Goal: Check status: Check status

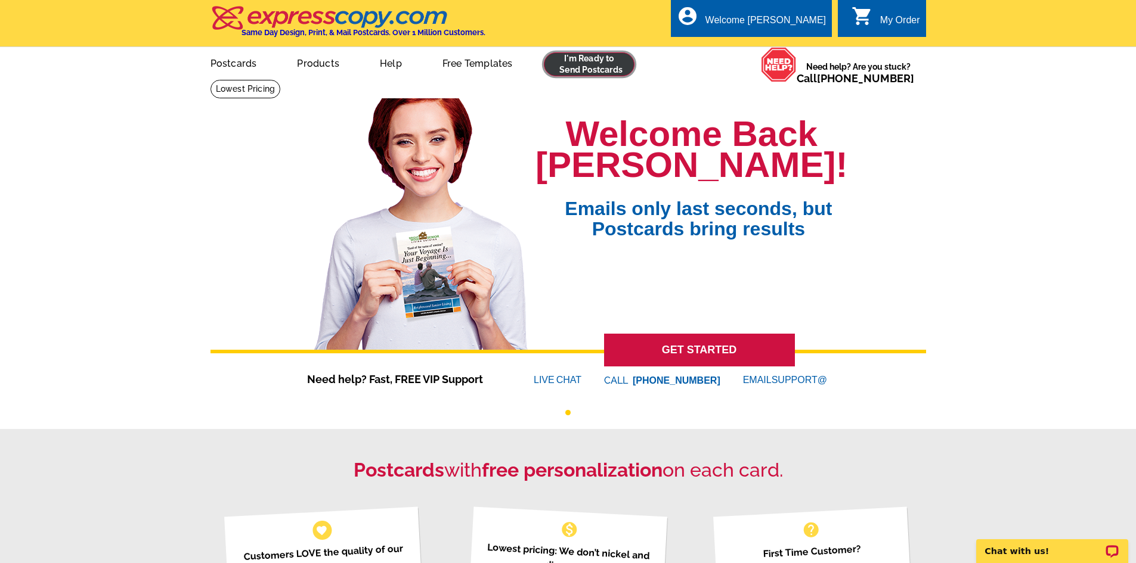
click at [611, 69] on link at bounding box center [589, 64] width 91 height 24
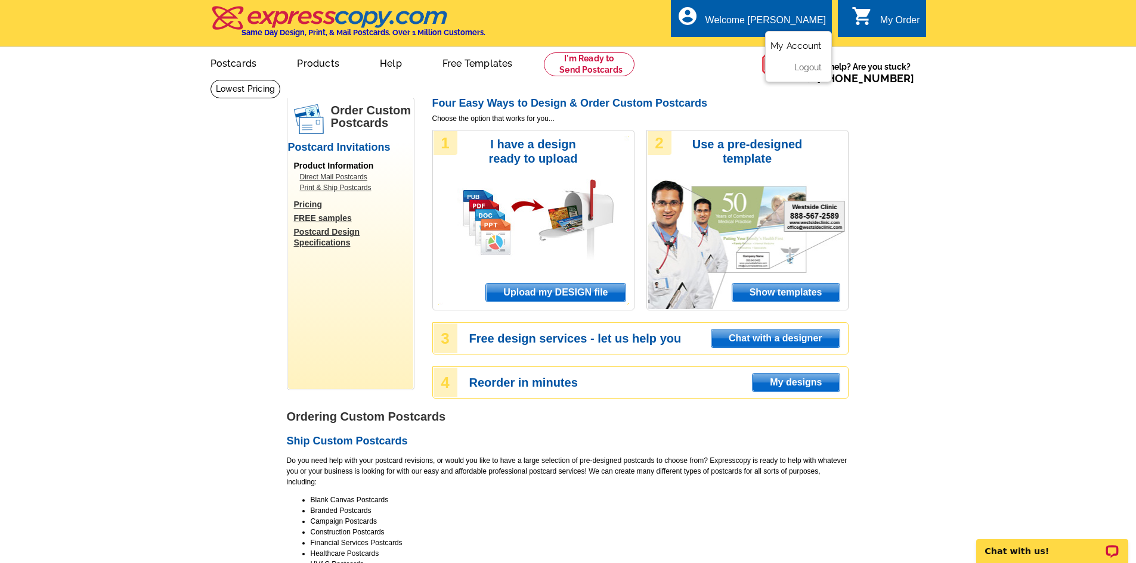
click at [804, 49] on link "My Account" at bounding box center [795, 46] width 51 height 11
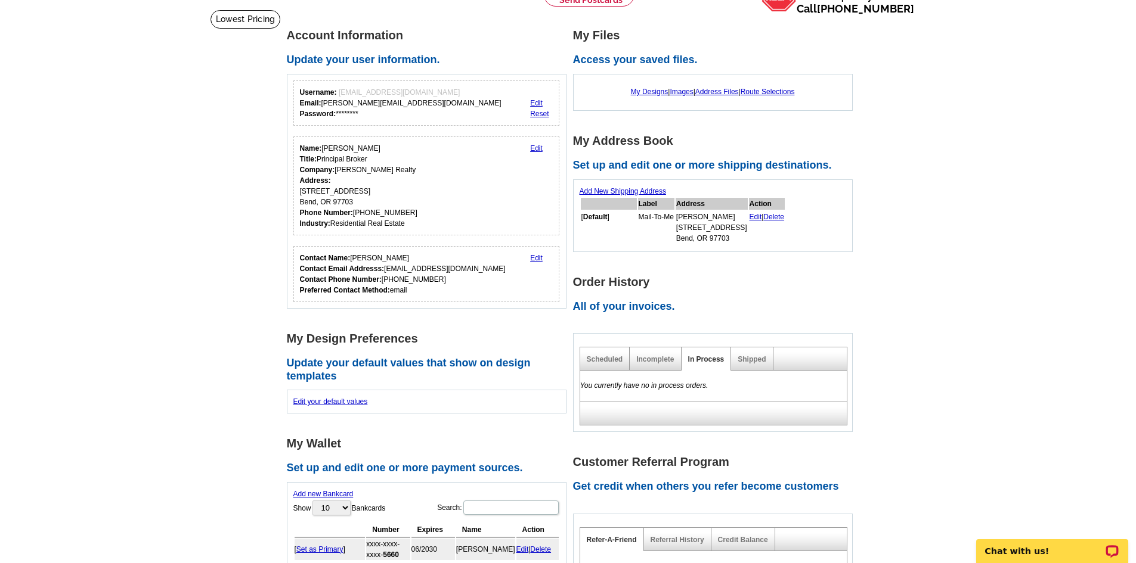
scroll to position [60, 0]
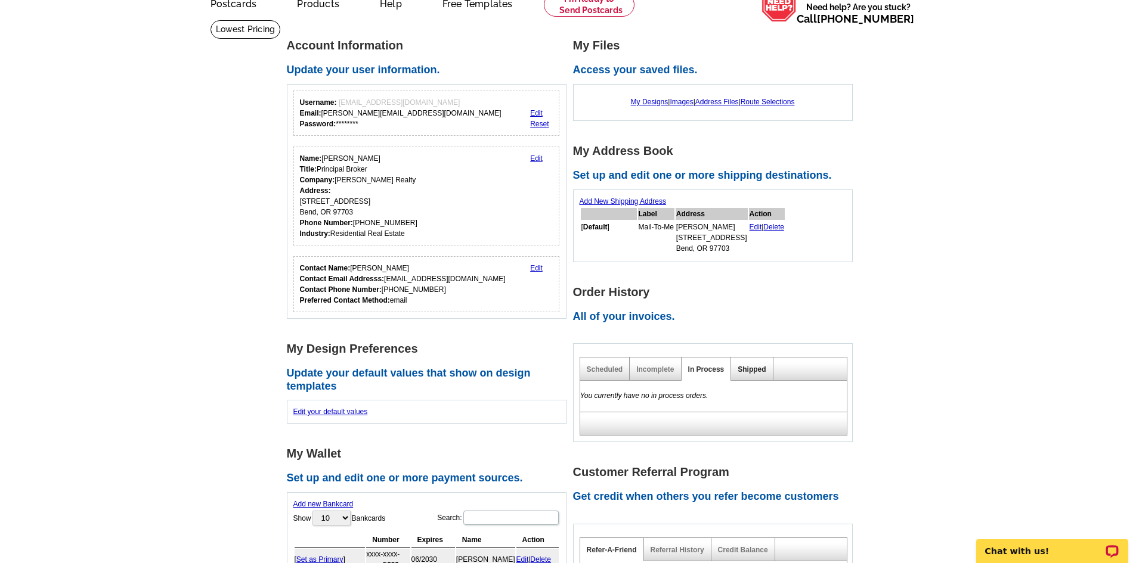
click at [761, 371] on link "Shipped" at bounding box center [752, 370] width 28 height 8
click at [652, 317] on h2 "All of your invoices." at bounding box center [716, 317] width 286 height 13
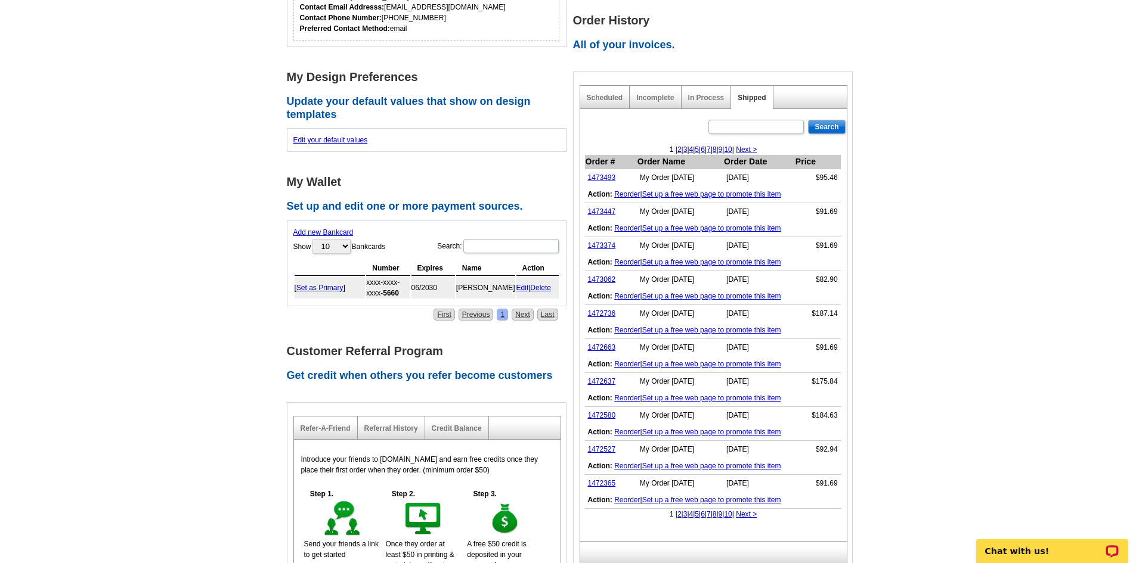
scroll to position [358, 0]
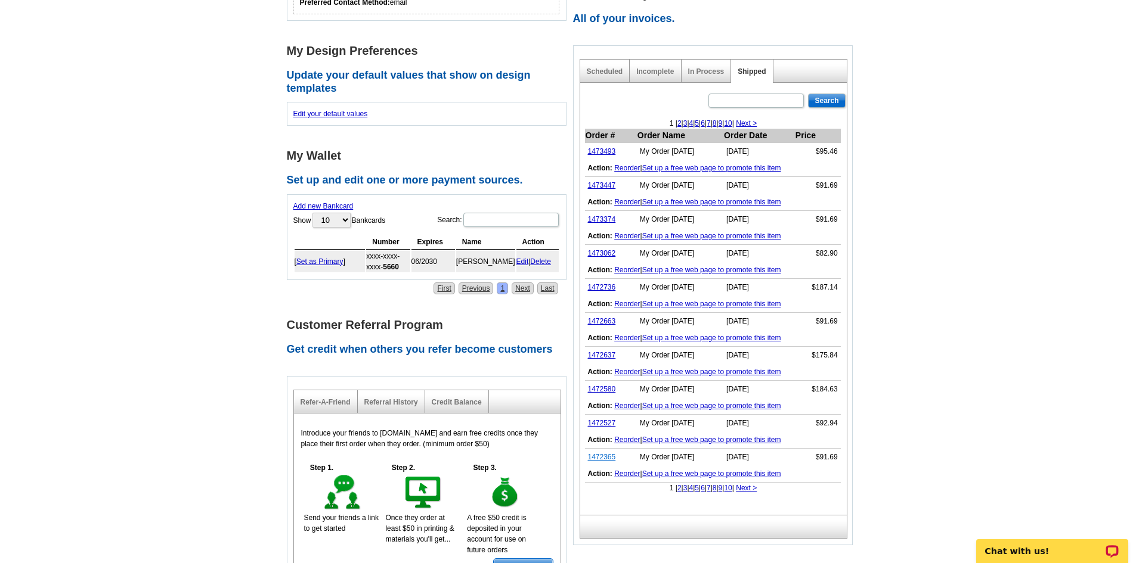
click at [599, 459] on link "1472365" at bounding box center [602, 457] width 28 height 8
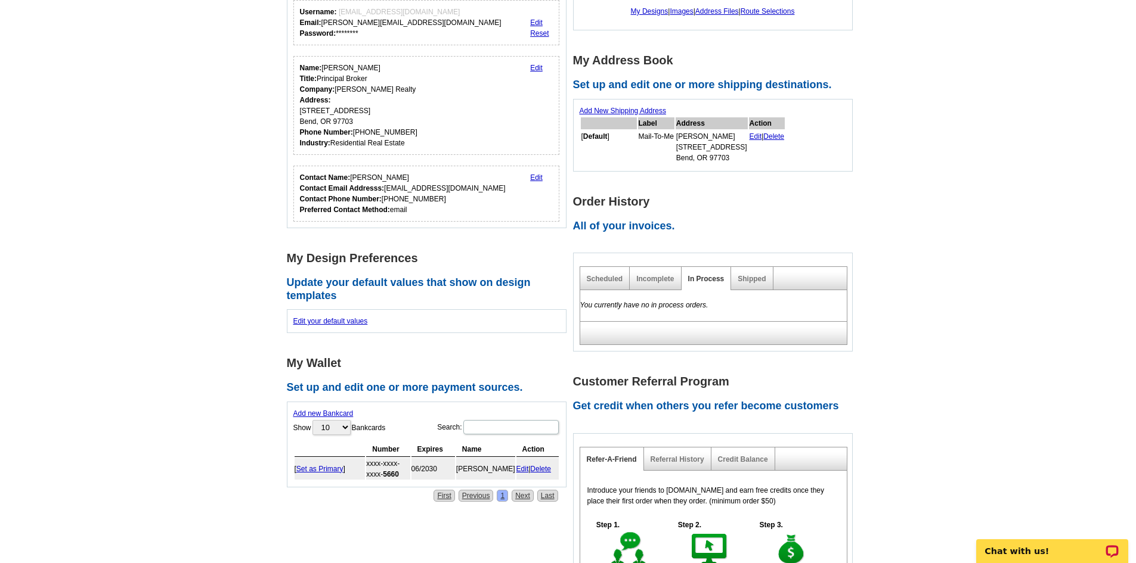
scroll to position [119, 0]
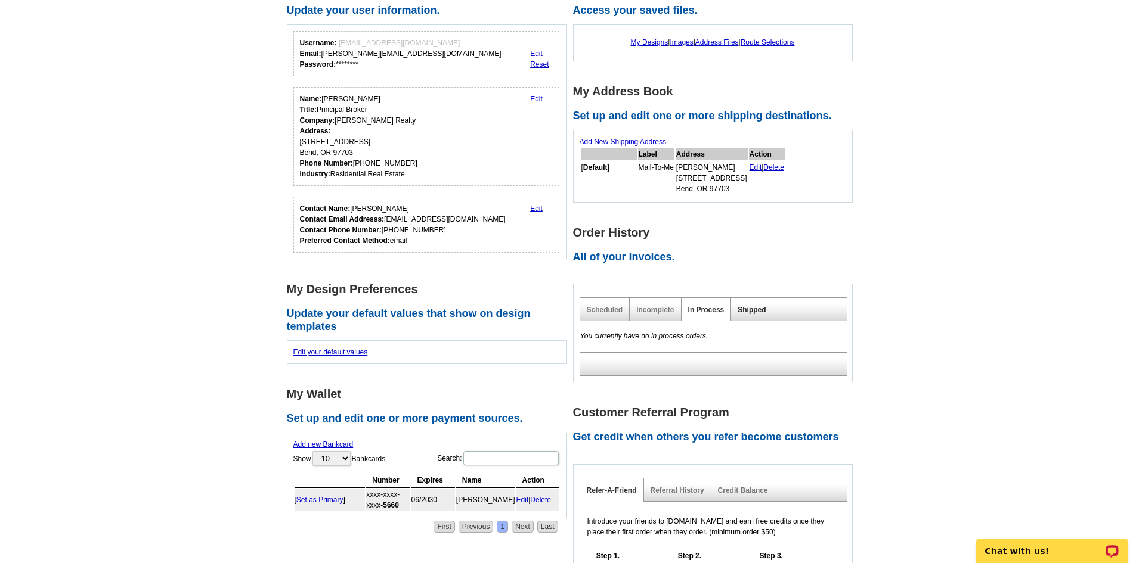
click at [748, 314] on link "Shipped" at bounding box center [752, 310] width 28 height 8
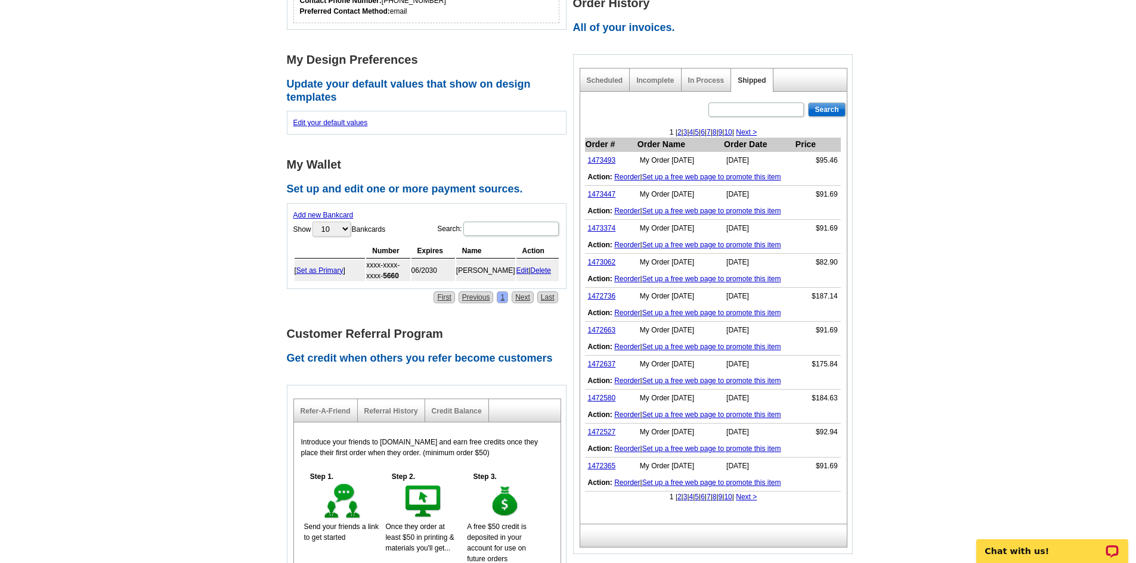
scroll to position [417, 0]
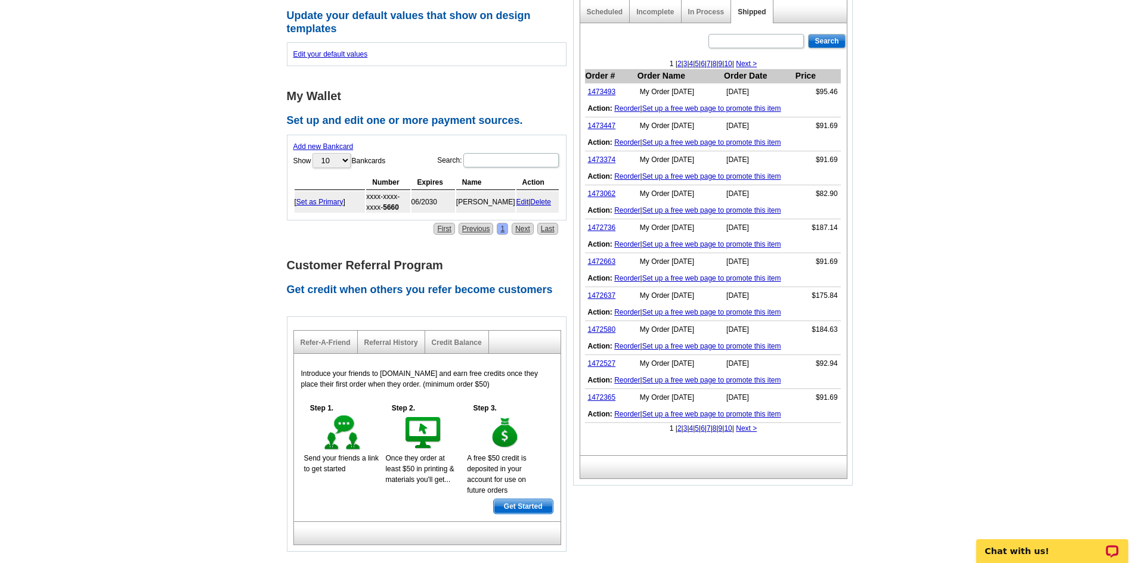
click at [757, 429] on link "Next >" at bounding box center [746, 429] width 21 height 8
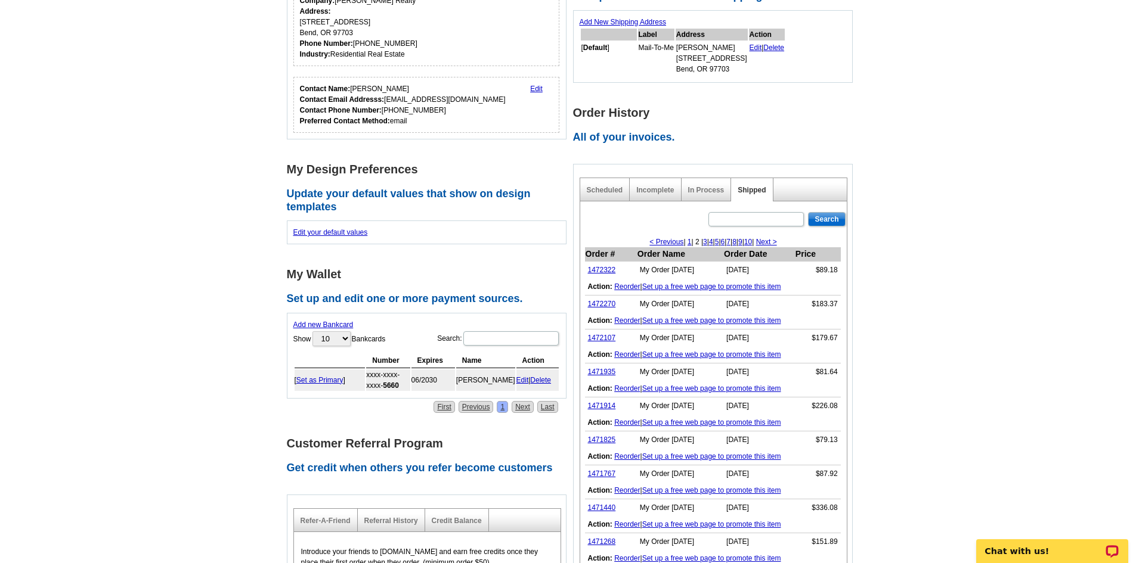
scroll to position [239, 0]
click at [609, 272] on link "1472322" at bounding box center [602, 271] width 28 height 8
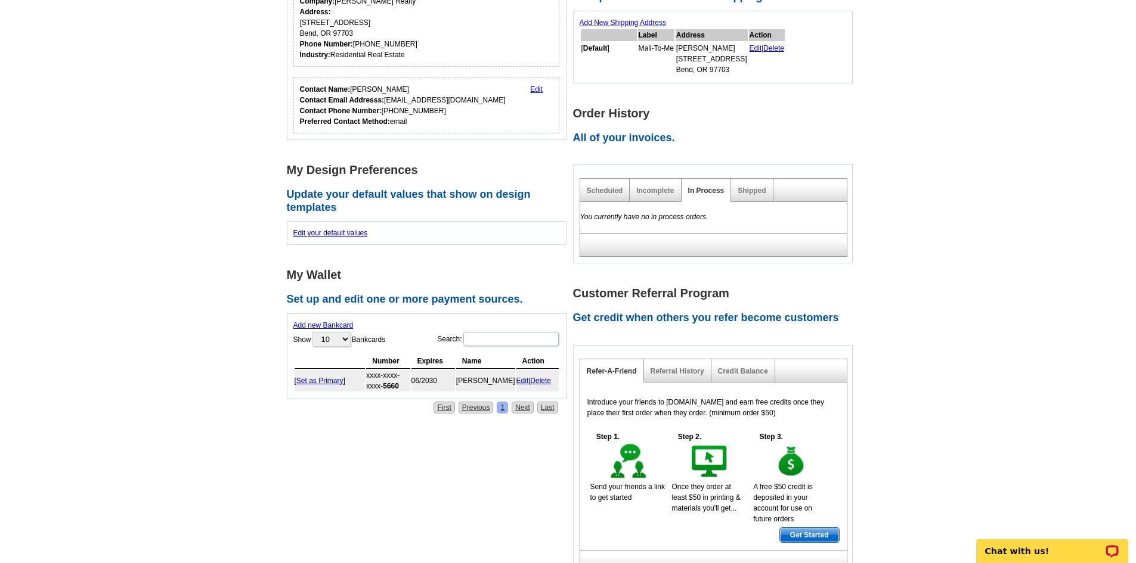
click at [745, 197] on div "Shipped" at bounding box center [752, 190] width 42 height 23
click at [758, 191] on link "Shipped" at bounding box center [752, 191] width 28 height 8
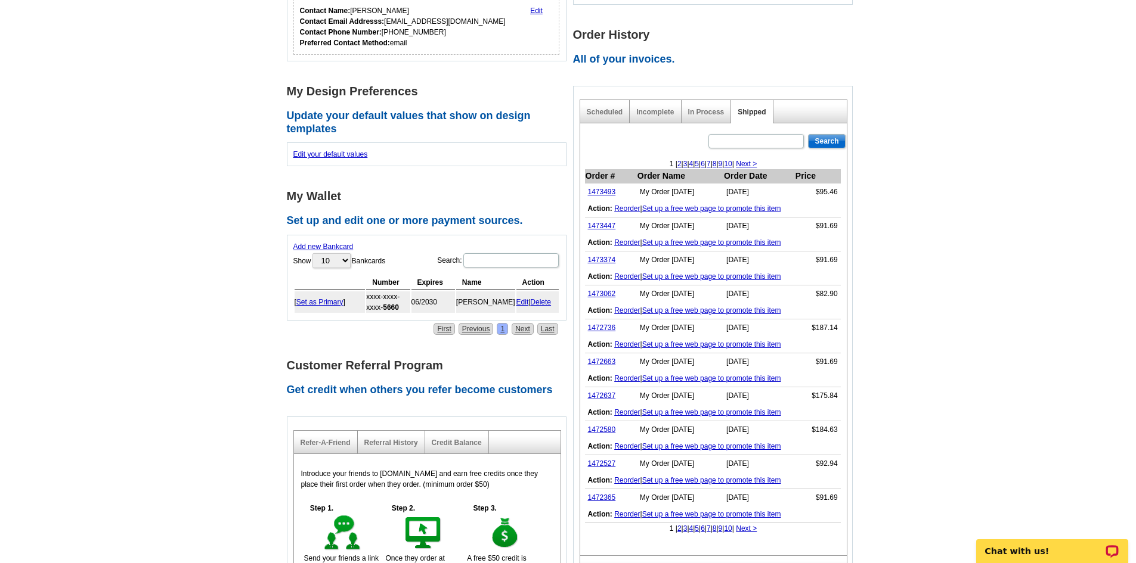
scroll to position [477, 0]
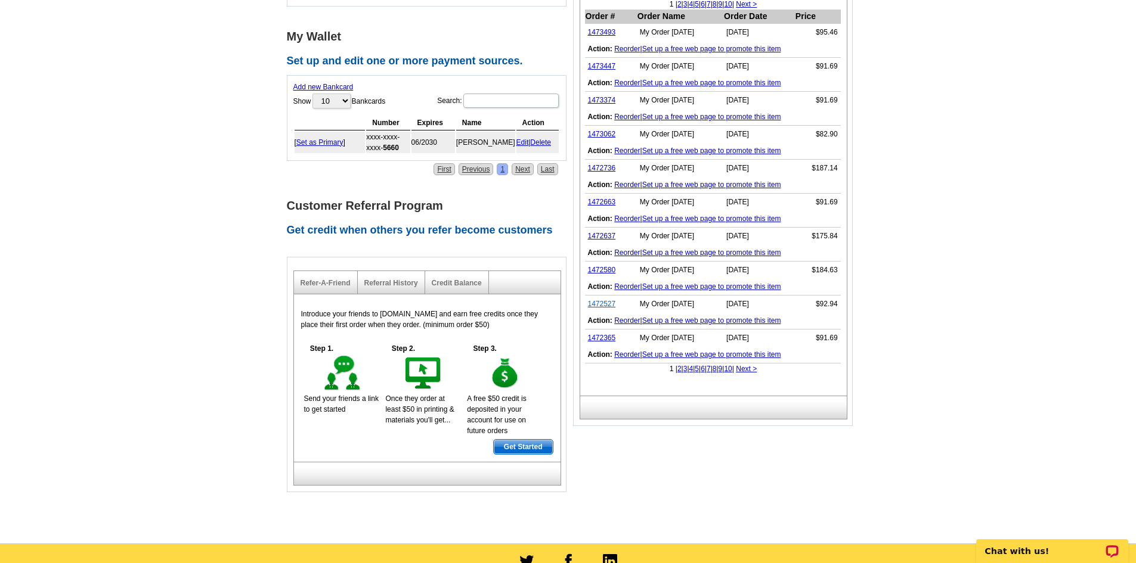
click at [606, 306] on link "1472527" at bounding box center [602, 304] width 28 height 8
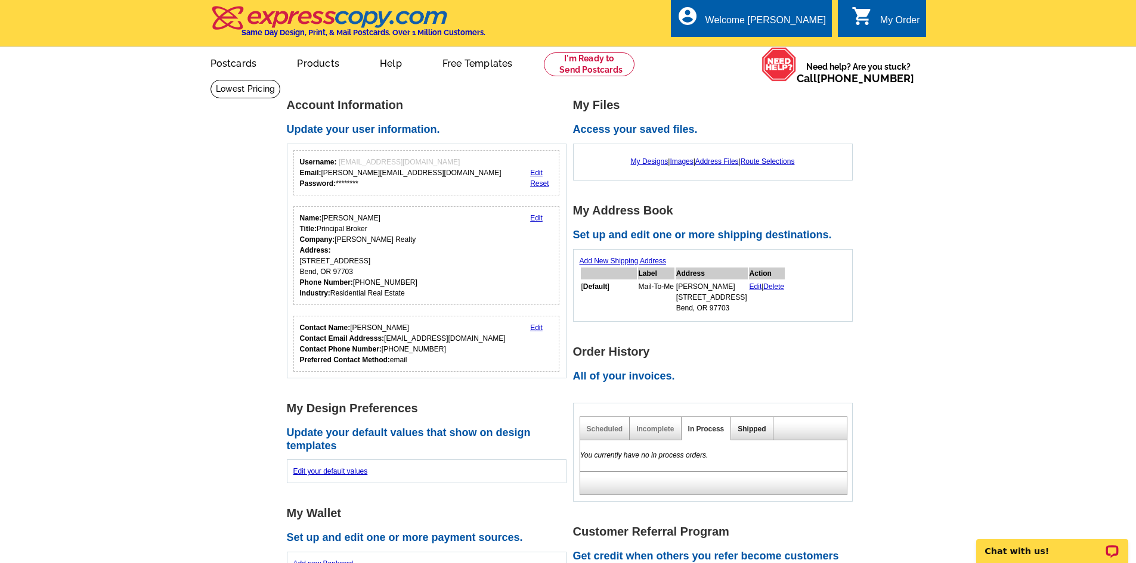
click at [752, 432] on link "Shipped" at bounding box center [752, 429] width 28 height 8
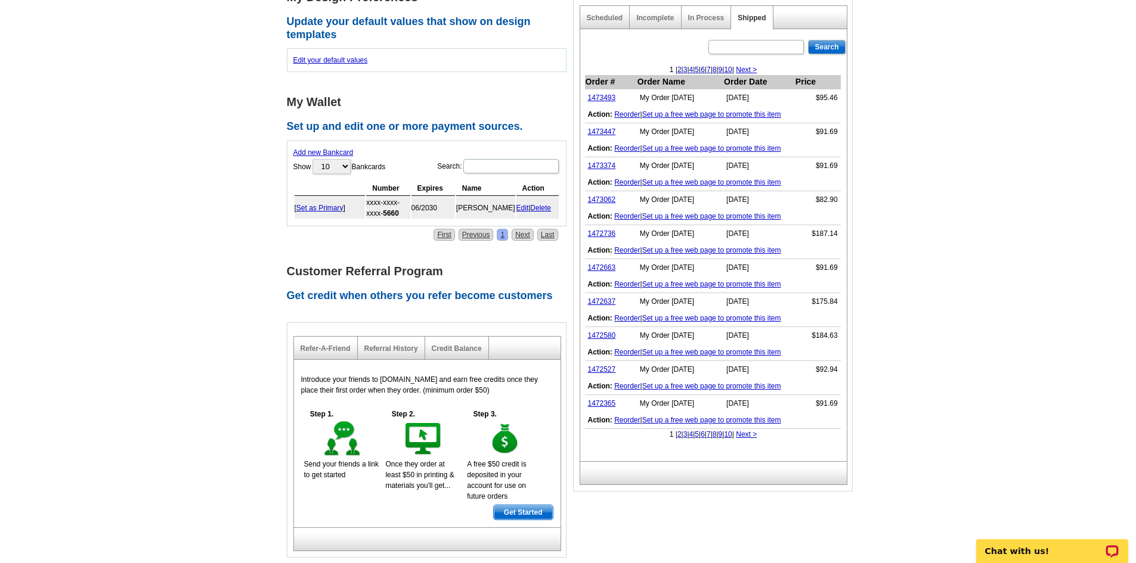
scroll to position [417, 0]
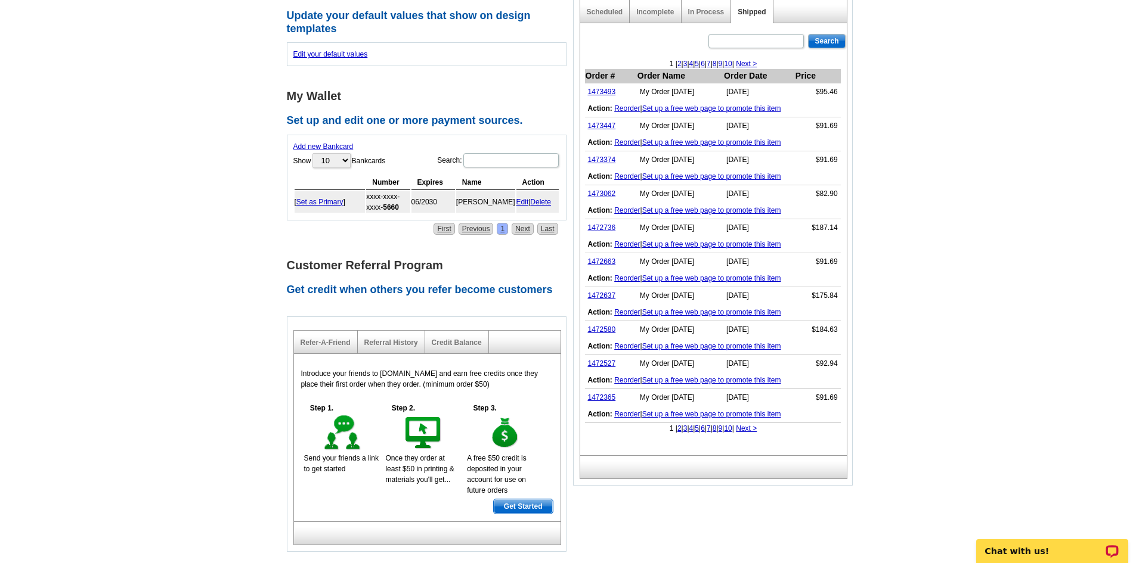
click at [677, 429] on link "2" at bounding box center [679, 429] width 4 height 8
click at [652, 429] on link "< Previous" at bounding box center [666, 429] width 34 height 8
click at [608, 333] on link "1472580" at bounding box center [602, 330] width 28 height 8
